Goal: Task Accomplishment & Management: Manage account settings

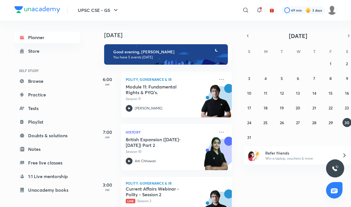
click at [270, 121] on div "27 28 29 30 31 1 2 3 4 5 6 7 8 9 10 11 12 13 14 15 16 17 18 19 20 21 22 23 24 2…" at bounding box center [298, 100] width 109 height 83
click at [267, 122] on button "25" at bounding box center [265, 122] width 9 height 9
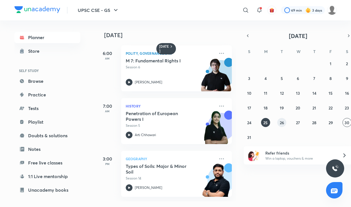
click at [281, 122] on abbr "26" at bounding box center [282, 122] width 4 height 5
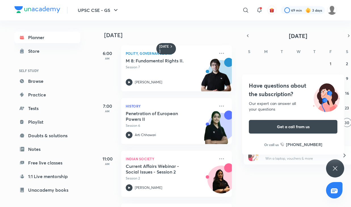
click at [337, 170] on icon at bounding box center [335, 168] width 7 height 7
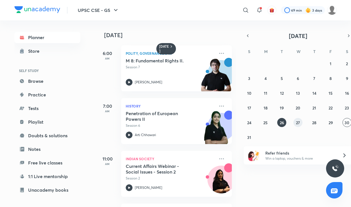
click at [298, 125] on abbr "27" at bounding box center [298, 122] width 4 height 5
